Goal: Task Accomplishment & Management: Complete application form

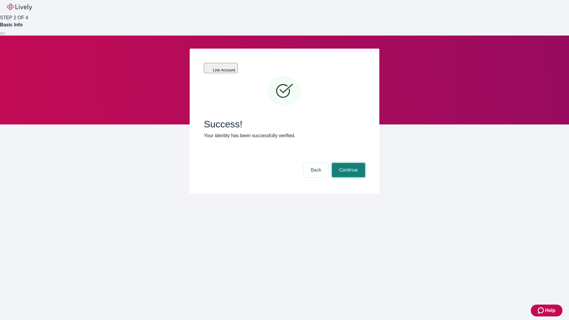
click at [348, 163] on button "Continue" at bounding box center [348, 170] width 33 height 14
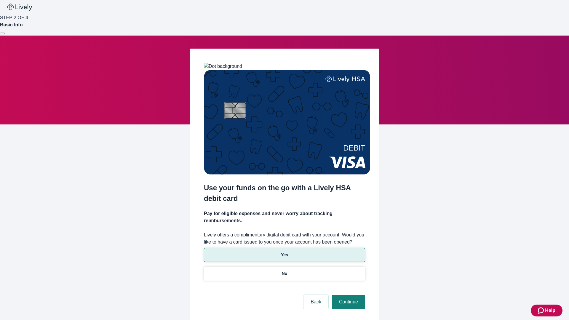
click at [284, 252] on p "Yes" at bounding box center [284, 255] width 7 height 6
click at [348, 295] on button "Continue" at bounding box center [348, 302] width 33 height 14
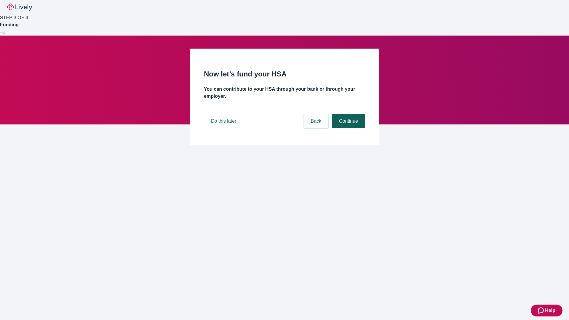
click at [348, 128] on button "Continue" at bounding box center [348, 121] width 33 height 14
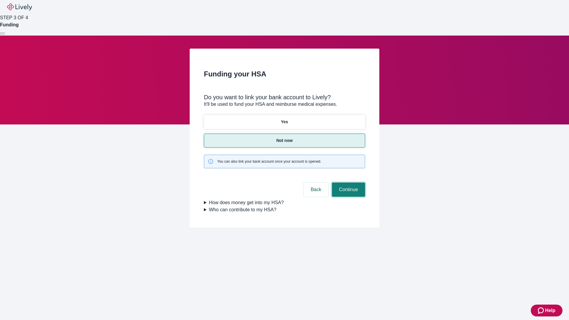
click at [348, 183] on button "Continue" at bounding box center [348, 190] width 33 height 14
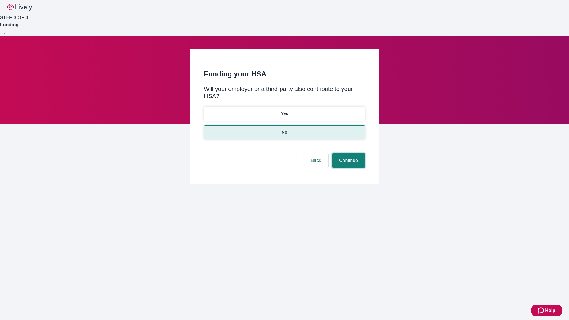
click at [348, 154] on button "Continue" at bounding box center [348, 161] width 33 height 14
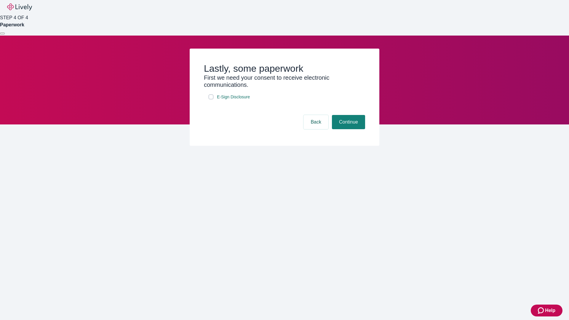
click at [211, 99] on input "E-Sign Disclosure" at bounding box center [211, 97] width 5 height 5
checkbox input "true"
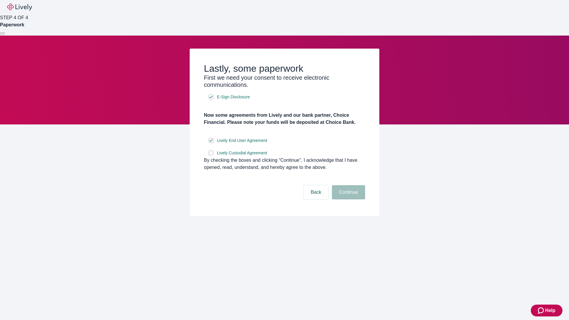
click at [211, 155] on input "Lively Custodial Agreement" at bounding box center [211, 153] width 5 height 5
checkbox input "true"
click at [348, 199] on button "Continue" at bounding box center [348, 192] width 33 height 14
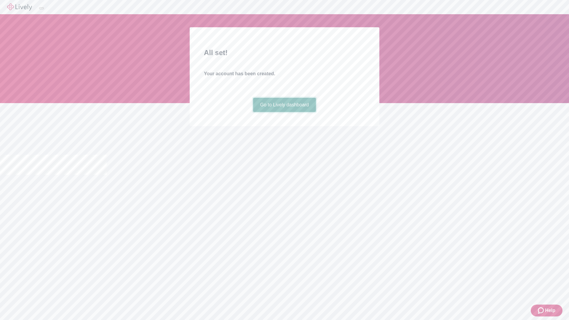
click at [284, 112] on link "Go to Lively dashboard" at bounding box center [284, 105] width 63 height 14
